Goal: Task Accomplishment & Management: Complete application form

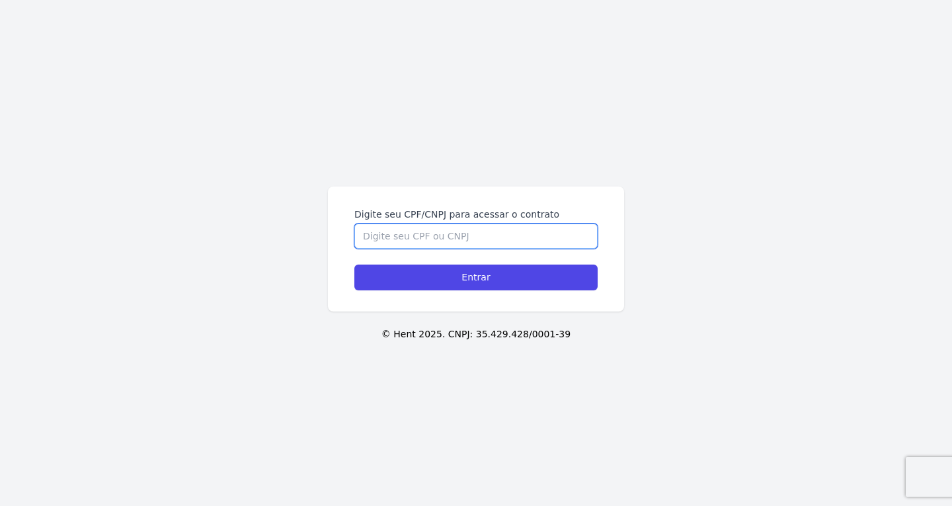
click at [396, 241] on input "Digite seu CPF/CNPJ para acessar o contrato" at bounding box center [475, 235] width 243 height 25
paste input "222.833.108-22"
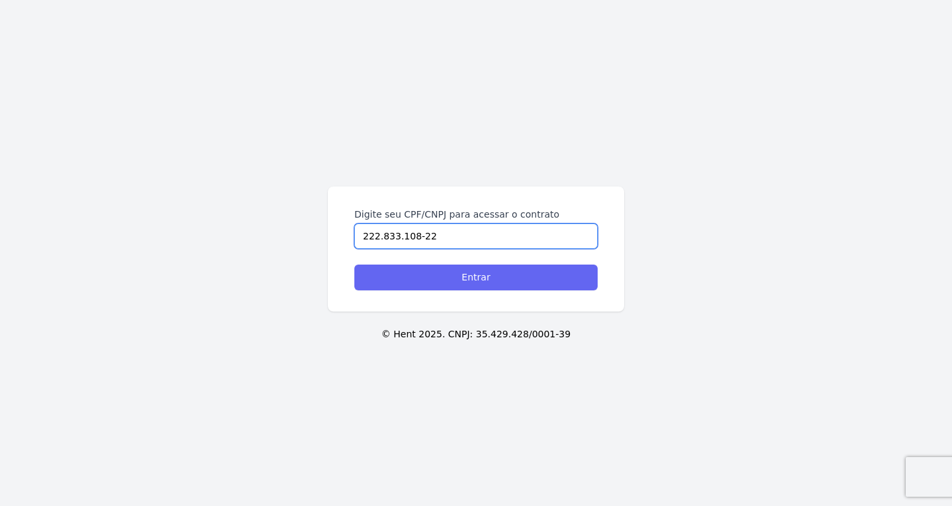
type input "222.833.108-22"
click at [407, 277] on input "Entrar" at bounding box center [475, 277] width 243 height 26
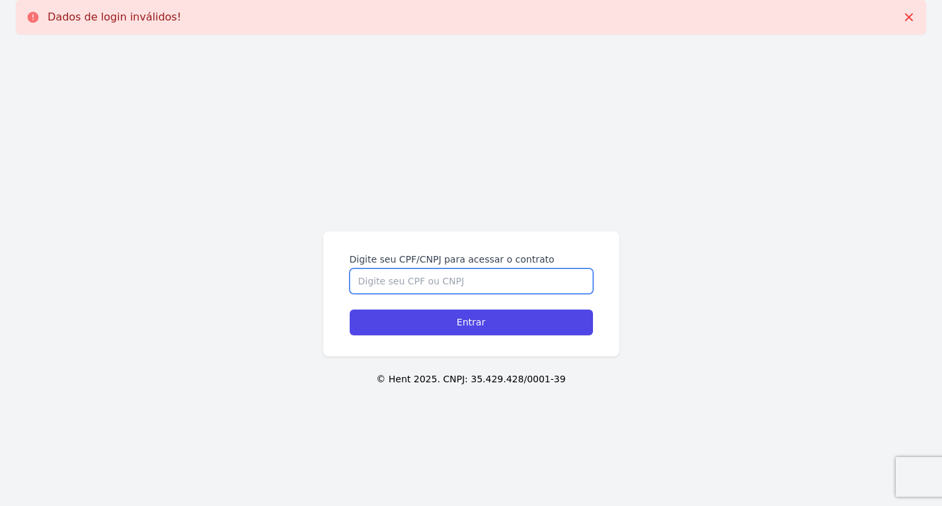
click at [404, 288] on input "Digite seu CPF/CNPJ para acessar o contrato" at bounding box center [471, 280] width 243 height 25
paste input "222.833.108-22"
click at [415, 283] on input "222.833.108-22" at bounding box center [471, 280] width 243 height 25
click at [413, 283] on input "222.833.108-22" at bounding box center [471, 280] width 243 height 25
click at [392, 280] on input "222.833.10822" at bounding box center [471, 280] width 243 height 25
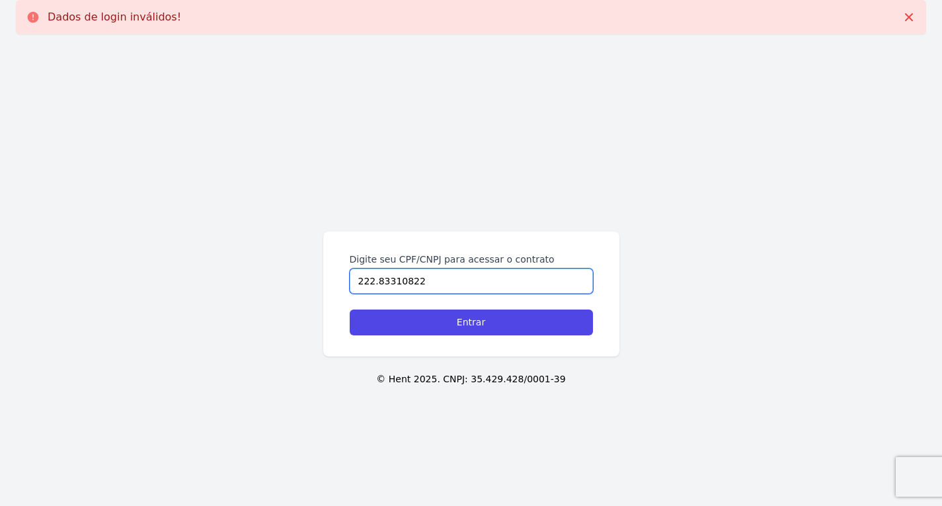
click at [375, 286] on input "222.83310822" at bounding box center [471, 280] width 243 height 25
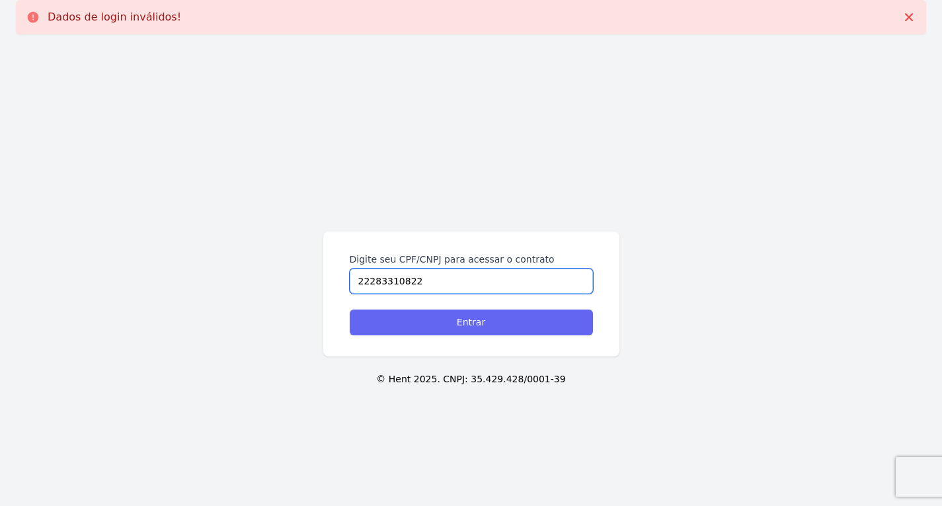
type input "22283310822"
click at [410, 327] on input "Entrar" at bounding box center [471, 322] width 243 height 26
